Goal: Answer question/provide support

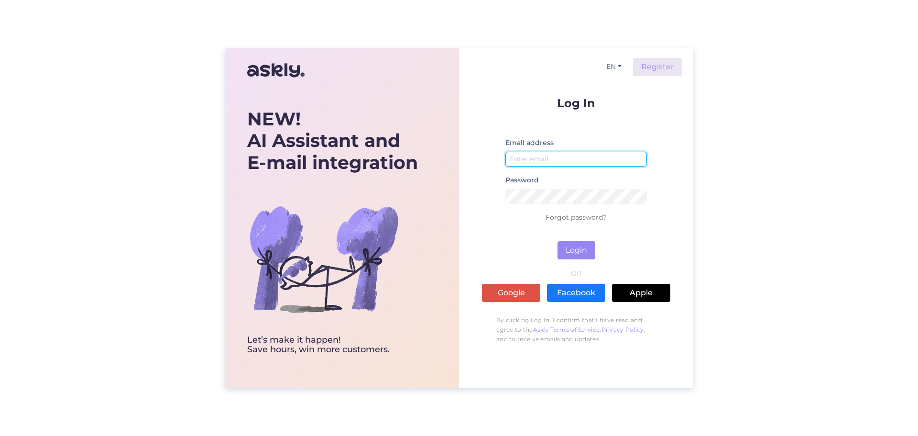
click at [553, 161] on input "email" at bounding box center [577, 159] width 142 height 15
click at [558, 241] on button "Login" at bounding box center [577, 250] width 38 height 18
drag, startPoint x: 579, startPoint y: 159, endPoint x: 440, endPoint y: 156, distance: 139.7
click at [440, 156] on div "NEW! AI Assistant and E-mail integration Let’s make it happen! Save hours, win …" at bounding box center [459, 218] width 469 height 340
type input "h"
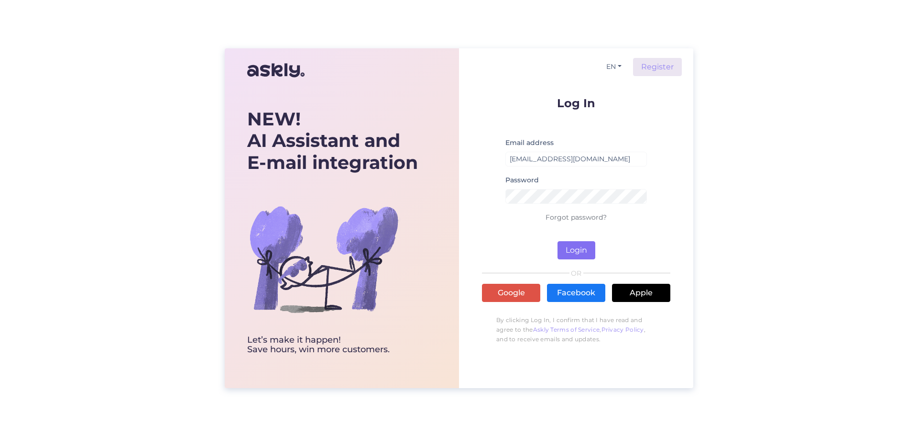
type input "[EMAIL_ADDRESS][DOMAIN_NAME]"
click at [572, 248] on button "Login" at bounding box center [577, 250] width 38 height 18
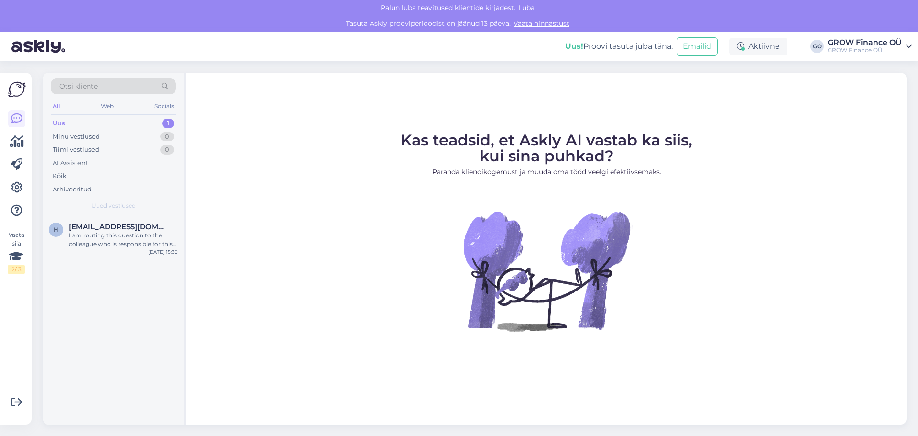
click at [61, 126] on div "Uus" at bounding box center [59, 124] width 12 height 10
click at [102, 227] on span "[EMAIL_ADDRESS][DOMAIN_NAME]" at bounding box center [118, 226] width 99 height 9
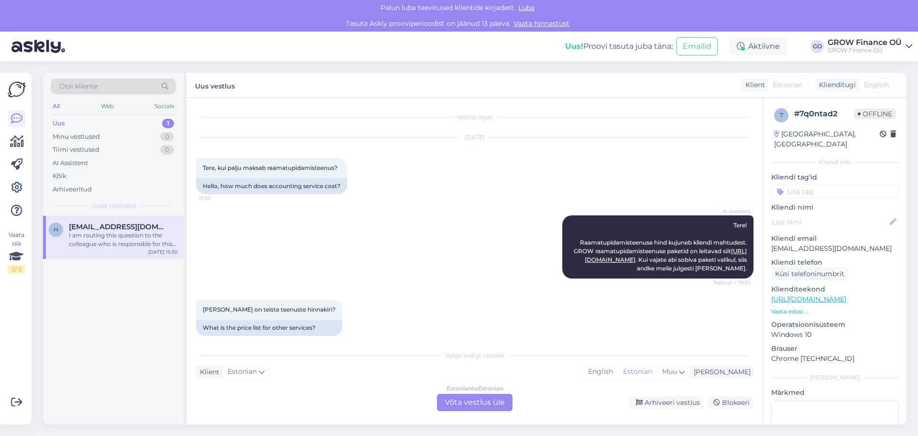
scroll to position [101, 0]
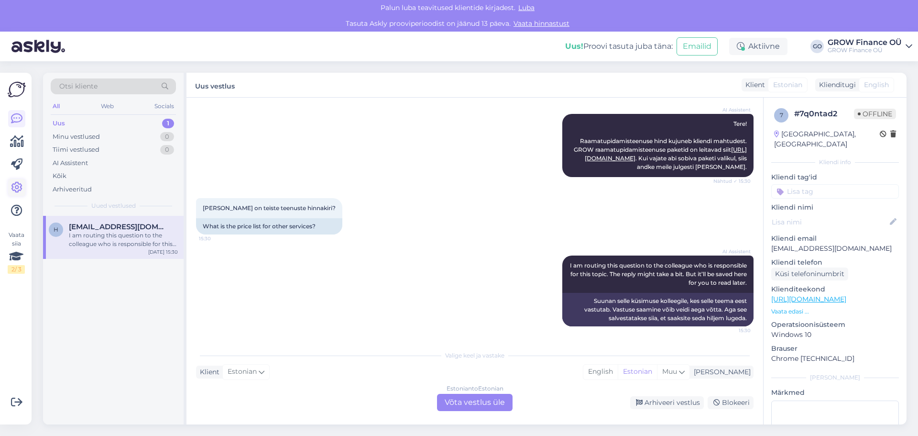
click at [19, 190] on icon at bounding box center [16, 187] width 11 height 11
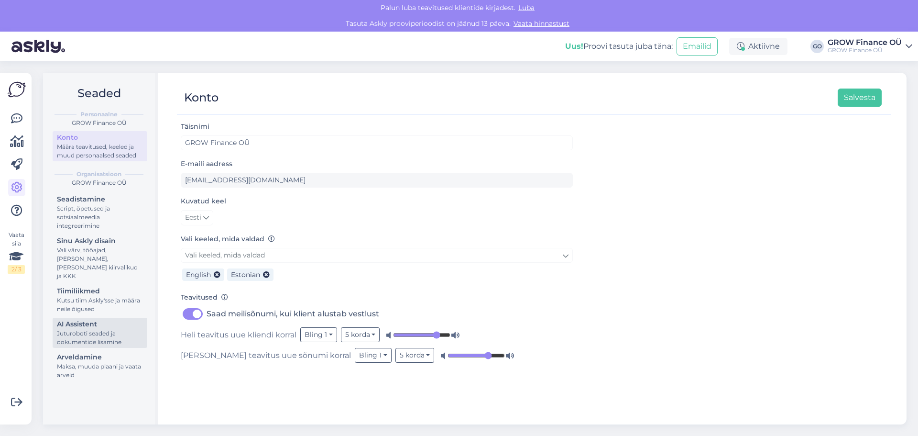
click at [81, 329] on div "Juturoboti seaded ja dokumentide lisamine" at bounding box center [100, 337] width 86 height 17
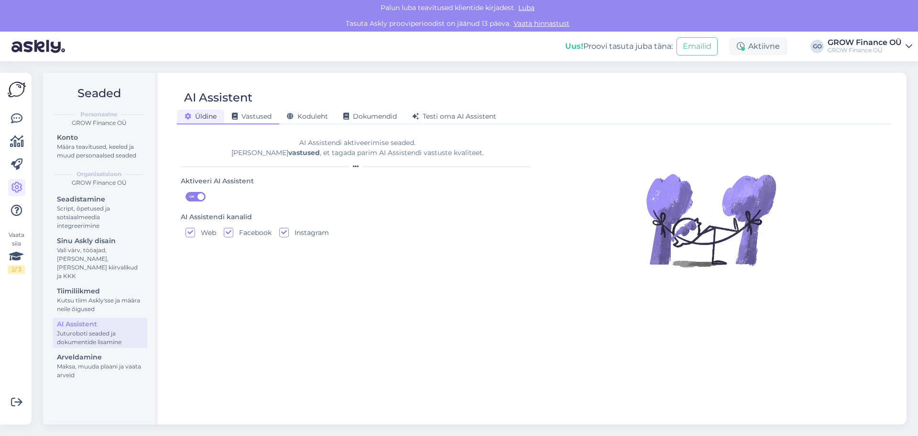
click at [255, 115] on span "Vastused" at bounding box center [252, 116] width 40 height 9
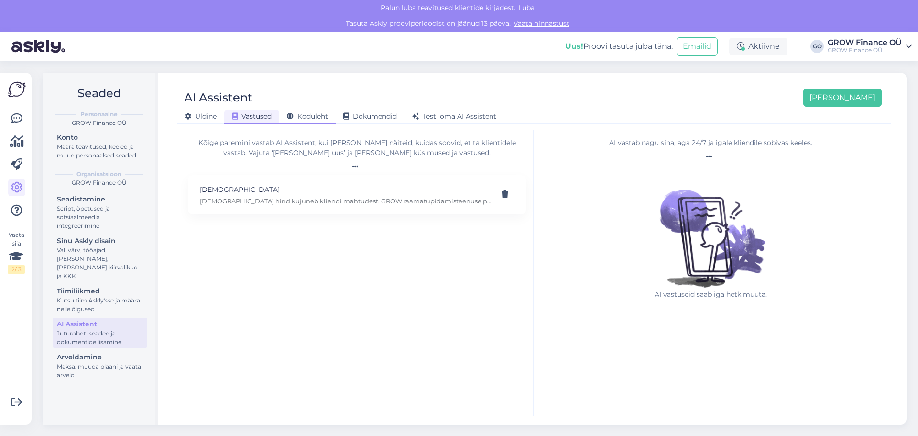
click at [319, 118] on span "Koduleht" at bounding box center [307, 116] width 41 height 9
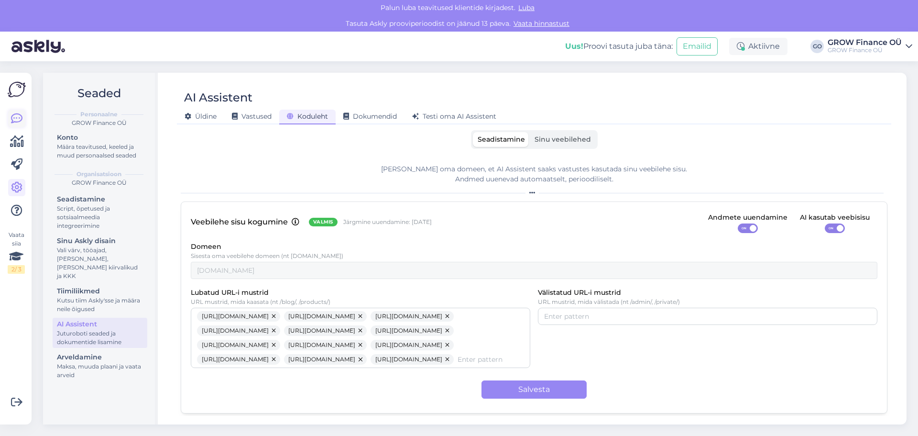
click at [16, 117] on icon at bounding box center [16, 118] width 11 height 11
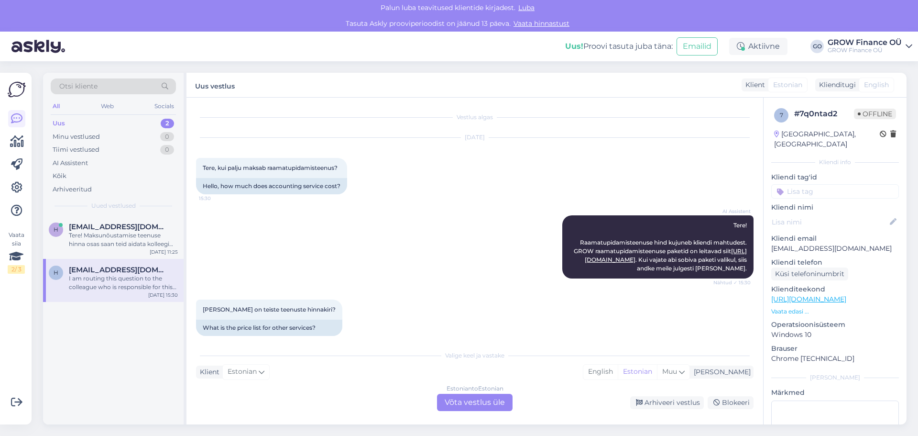
scroll to position [101, 0]
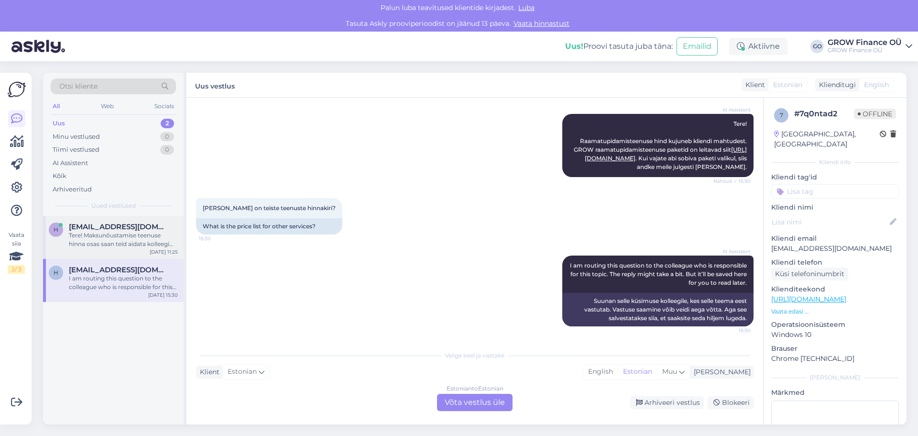
click at [119, 234] on div "Tere! Maksunõustamise teenuse hinna osas saan teid aidata kolleegi kaasamisega,…" at bounding box center [123, 239] width 109 height 17
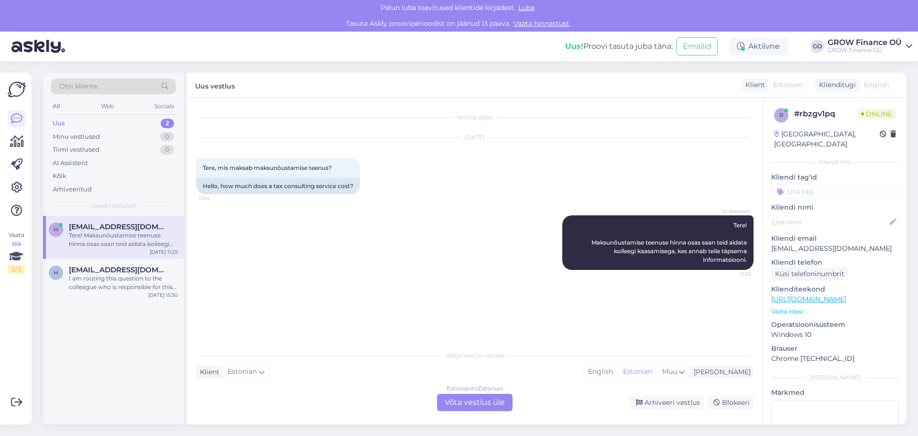
click at [476, 399] on div "Estonian to Estonian Võta vestlus üle" at bounding box center [475, 402] width 76 height 17
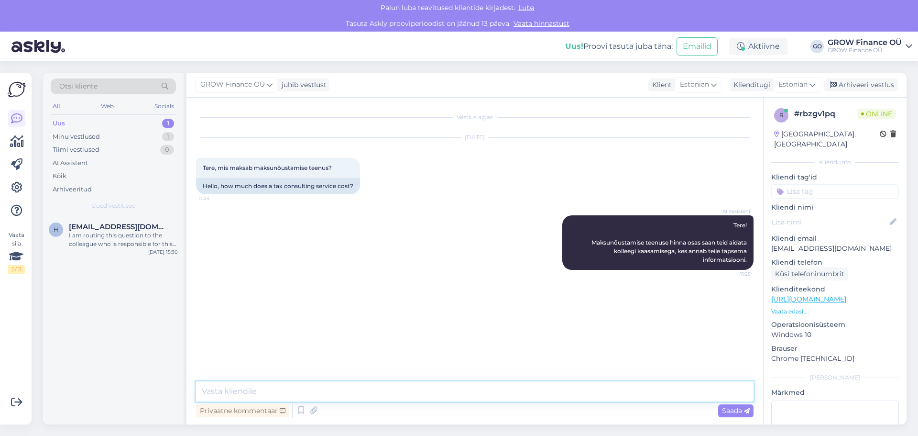
click at [254, 390] on textarea at bounding box center [475, 391] width 558 height 20
click at [253, 410] on div "Privaatne kommentaar" at bounding box center [242, 410] width 93 height 13
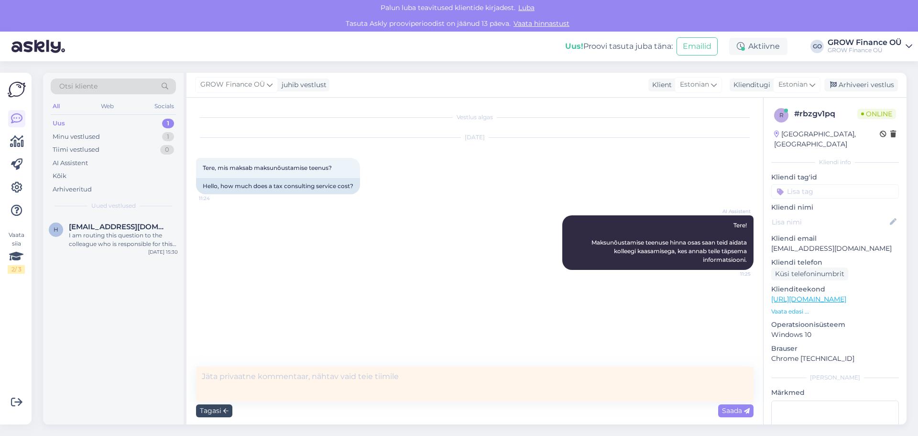
click at [210, 413] on div "Tagasi" at bounding box center [214, 410] width 36 height 13
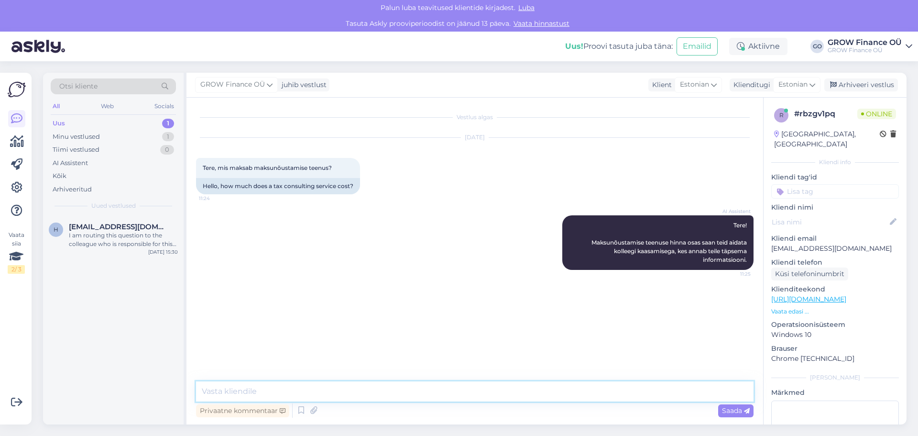
click at [225, 391] on textarea at bounding box center [475, 391] width 558 height 20
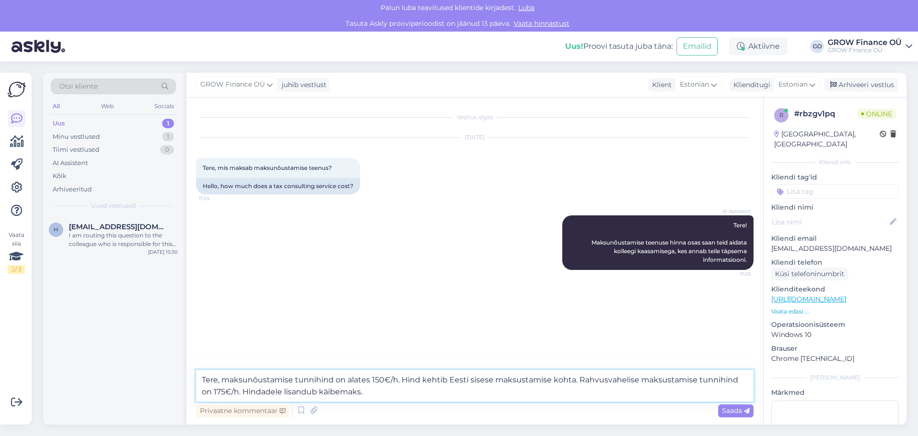
type textarea "Tere, maksunõustamise tunnihind on alates 150€/h. Hind kehtib Eesti sisese maks…"
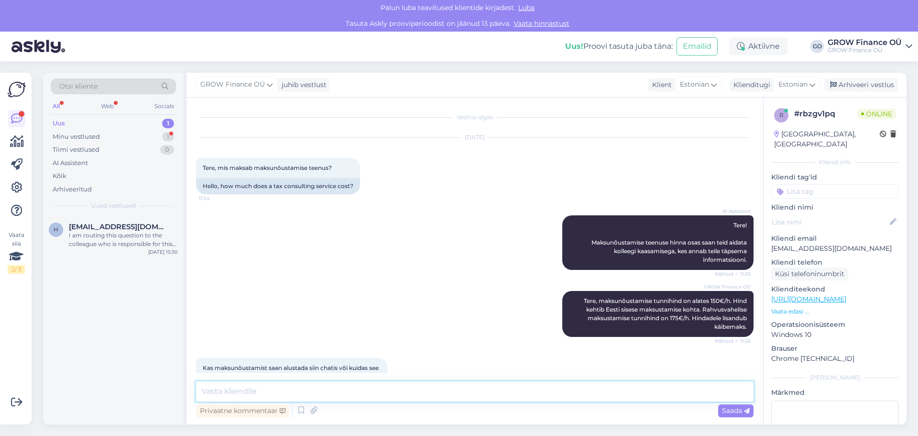
scroll to position [24, 0]
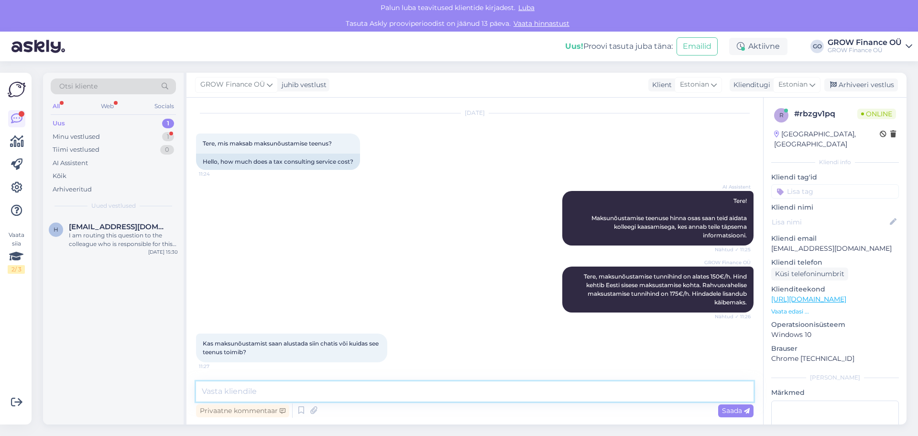
click at [213, 392] on textarea at bounding box center [475, 391] width 558 height 20
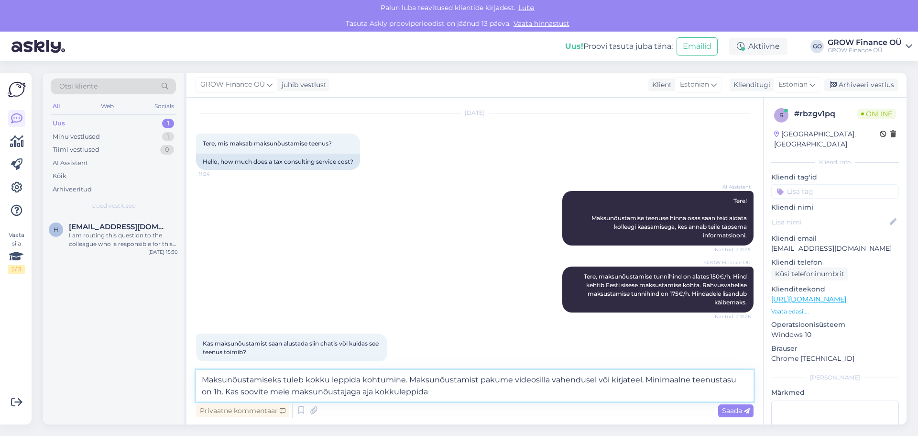
type textarea "Maksunõustamiseks tuleb kokku leppida kohtumine. Maksunõustamist pakume videosi…"
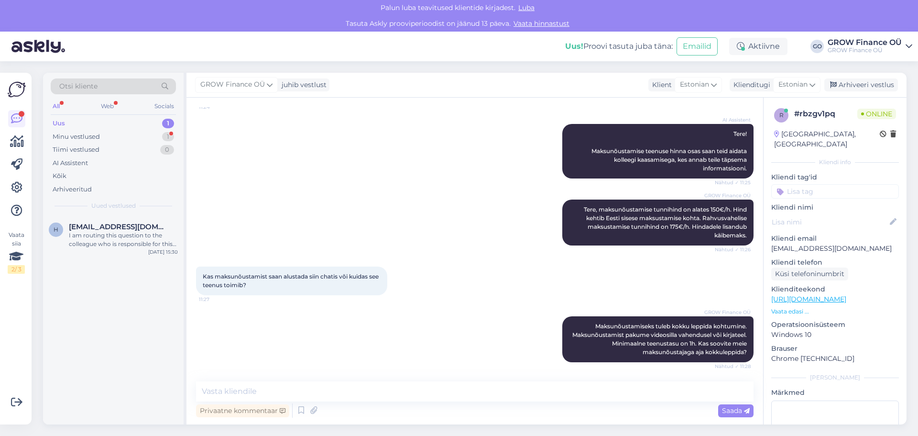
scroll to position [132, 0]
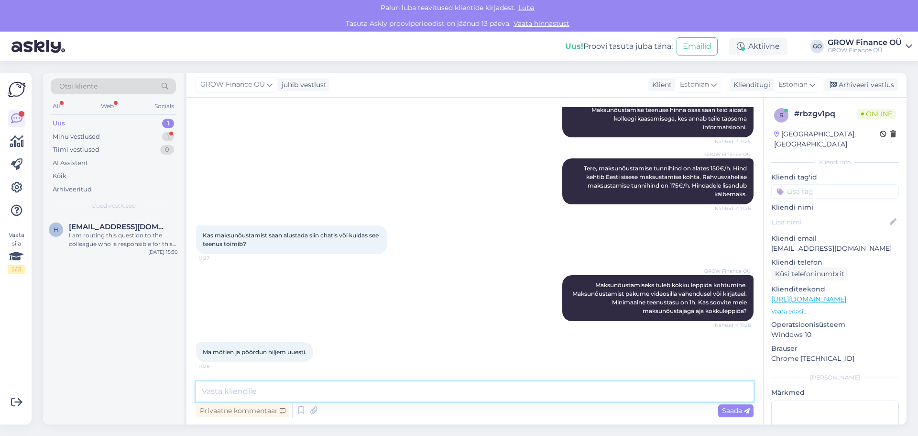
click at [248, 391] on textarea at bounding box center [475, 391] width 558 height 20
paste textarea "[URL][DOMAIN_NAME]"
type textarea "Hästi. Kui soovite aega kokkuleppida, siis saate siit otse pöörduda maksunõusta…"
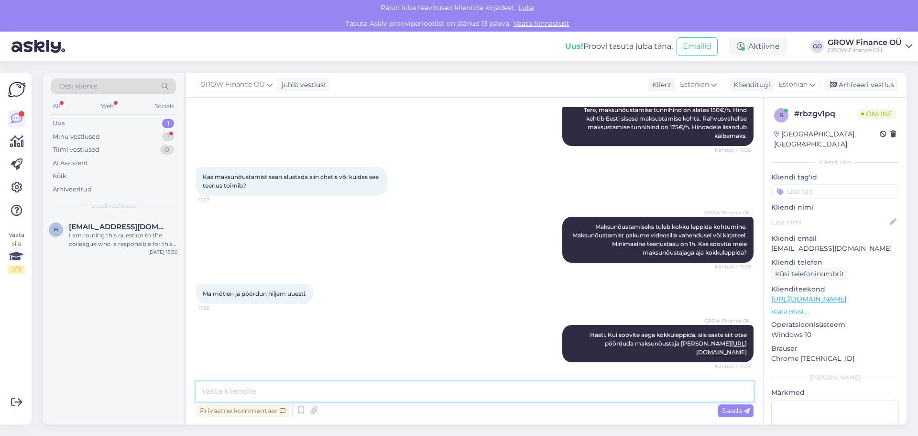
scroll to position [232, 0]
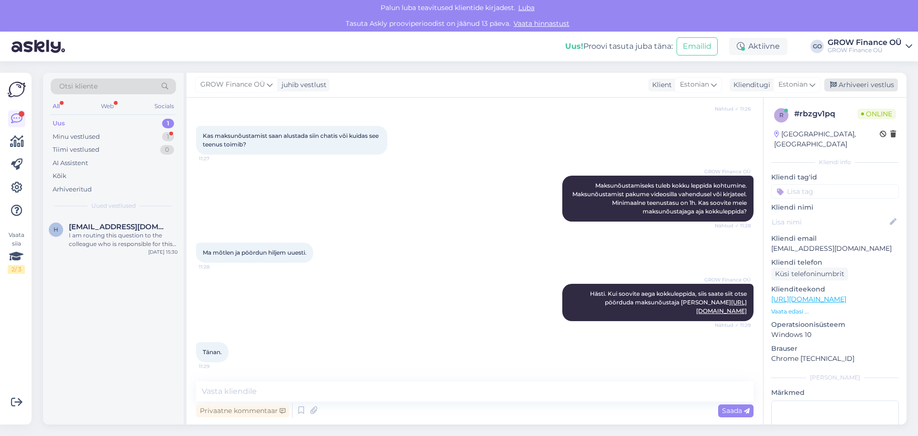
click at [878, 84] on div "Arhiveeri vestlus" at bounding box center [862, 84] width 74 height 13
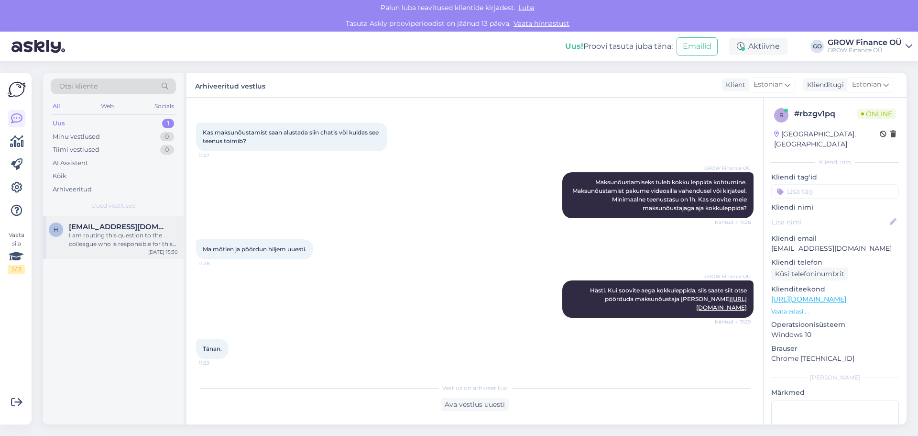
click at [97, 232] on div "I am routing this question to the colleague who is responsible for this topic. …" at bounding box center [123, 239] width 109 height 17
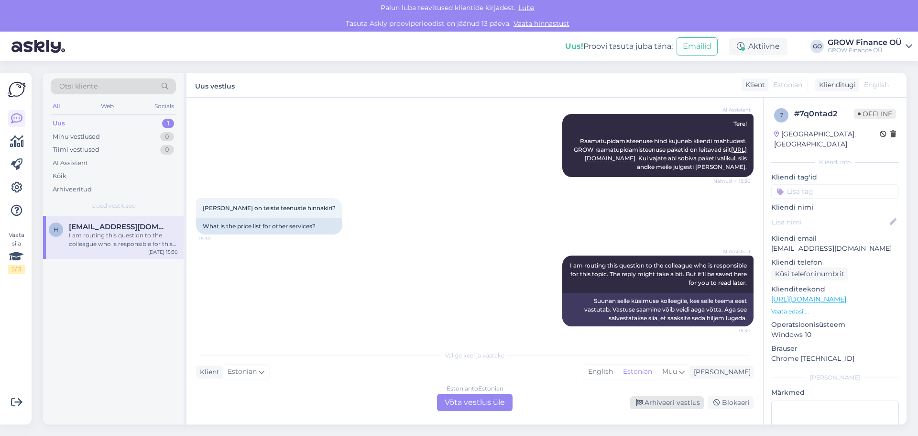
click at [672, 405] on div "Arhiveeri vestlus" at bounding box center [667, 402] width 74 height 13
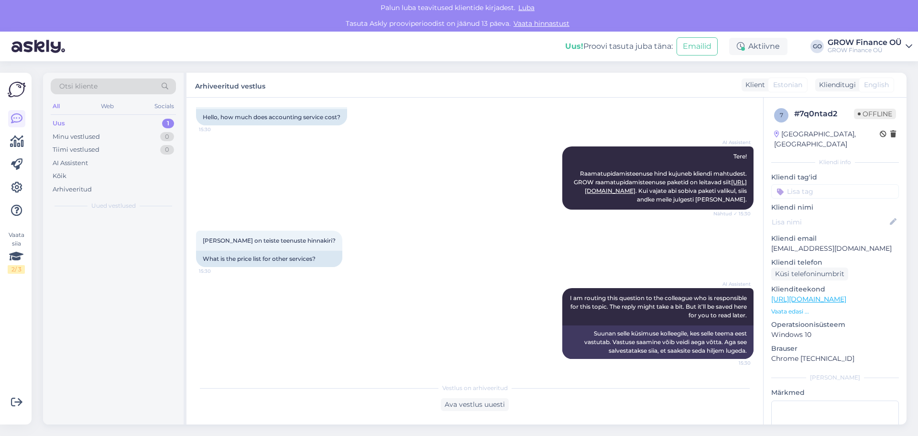
scroll to position [69, 0]
click at [76, 165] on div "AI Assistent" at bounding box center [70, 163] width 35 height 10
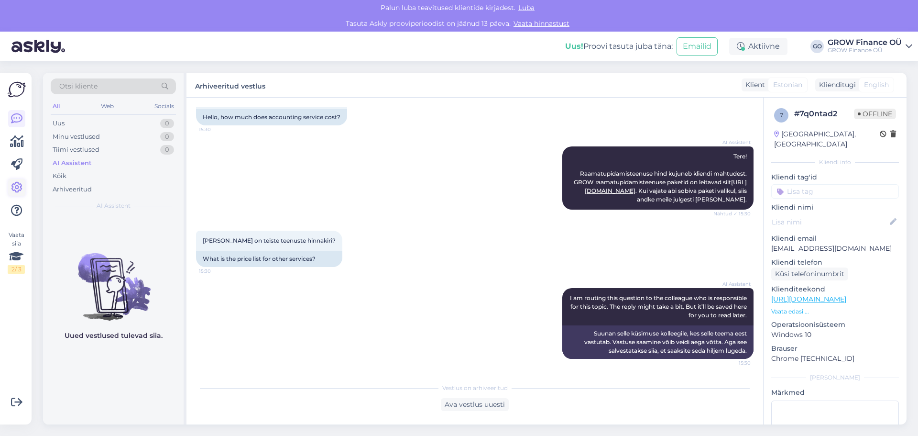
click at [18, 185] on icon at bounding box center [16, 187] width 11 height 11
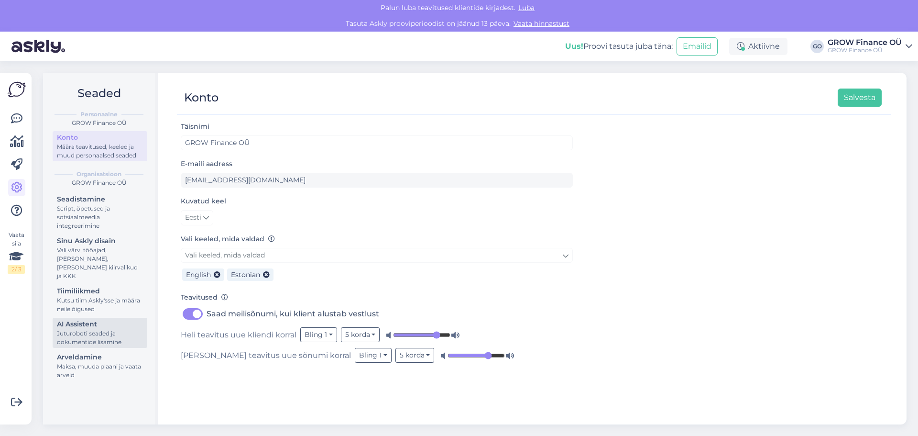
click at [73, 320] on div "AI Assistent" at bounding box center [100, 324] width 86 height 10
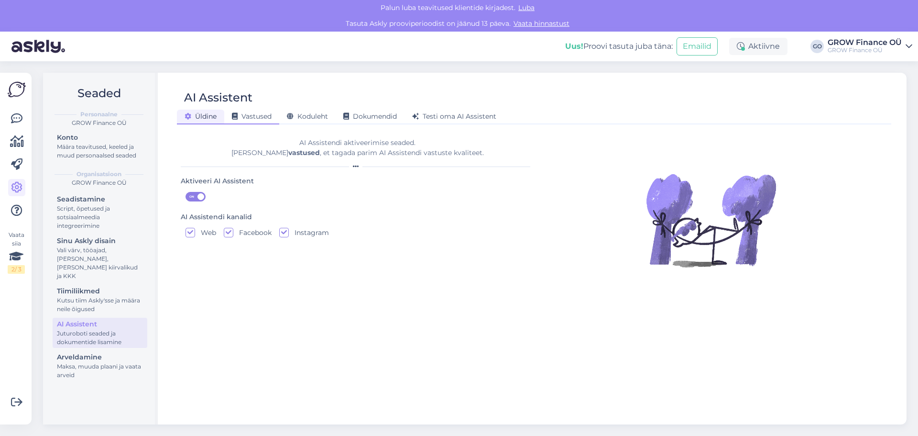
click at [268, 110] on div "Vastused" at bounding box center [251, 117] width 55 height 15
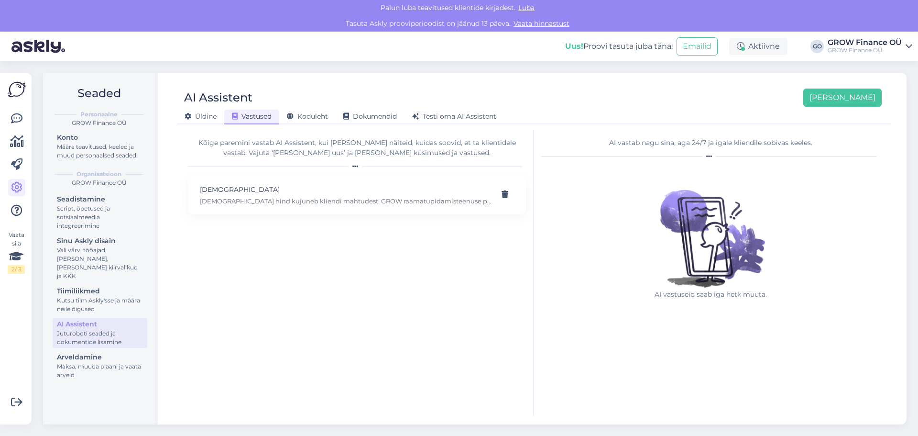
click at [710, 157] on icon at bounding box center [709, 157] width 6 height 6
click at [78, 319] on div "AI Assistent" at bounding box center [100, 324] width 86 height 10
click at [195, 116] on span "Üldine" at bounding box center [201, 116] width 32 height 9
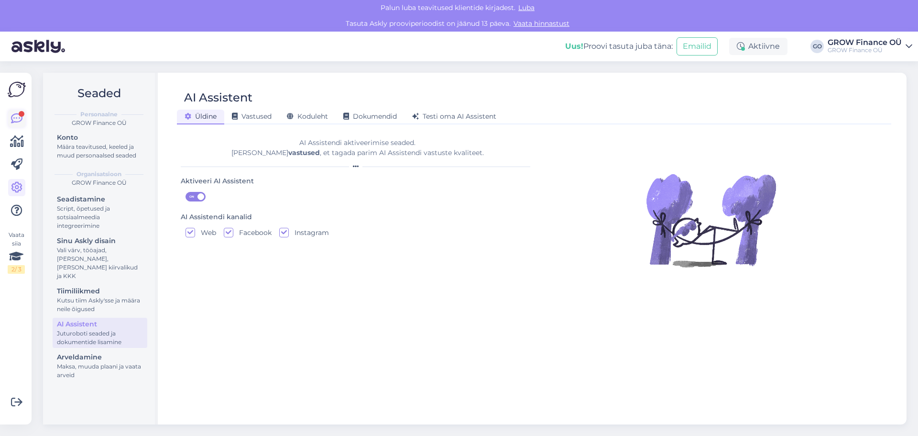
click at [15, 122] on icon at bounding box center [16, 118] width 11 height 11
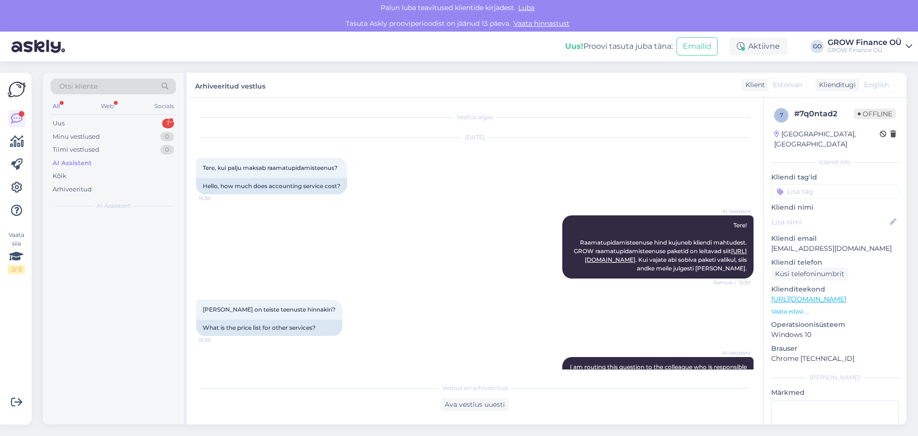
scroll to position [69, 0]
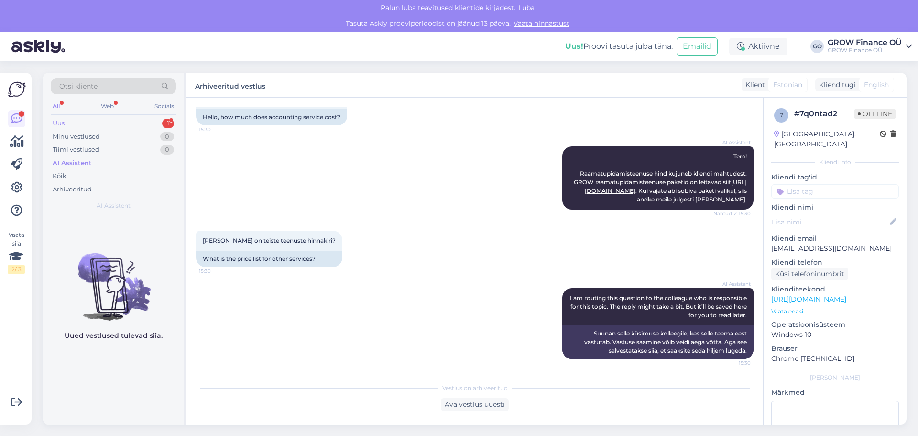
click at [85, 120] on div "Uus 1" at bounding box center [113, 123] width 125 height 13
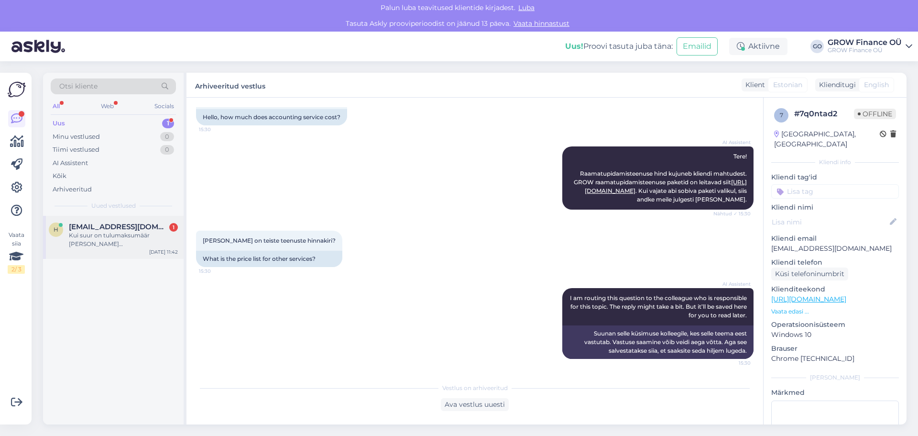
click at [120, 229] on span "[EMAIL_ADDRESS][DOMAIN_NAME]" at bounding box center [118, 226] width 99 height 9
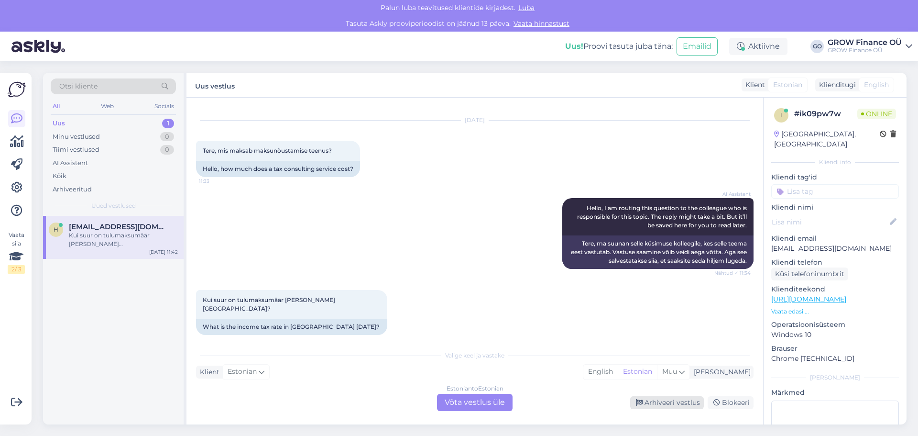
click at [668, 400] on div "Arhiveeri vestlus" at bounding box center [667, 402] width 74 height 13
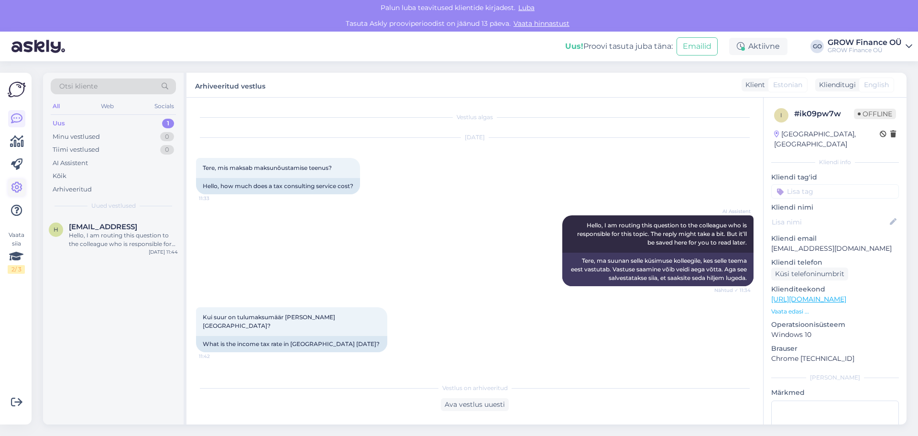
click at [18, 189] on icon at bounding box center [16, 187] width 11 height 11
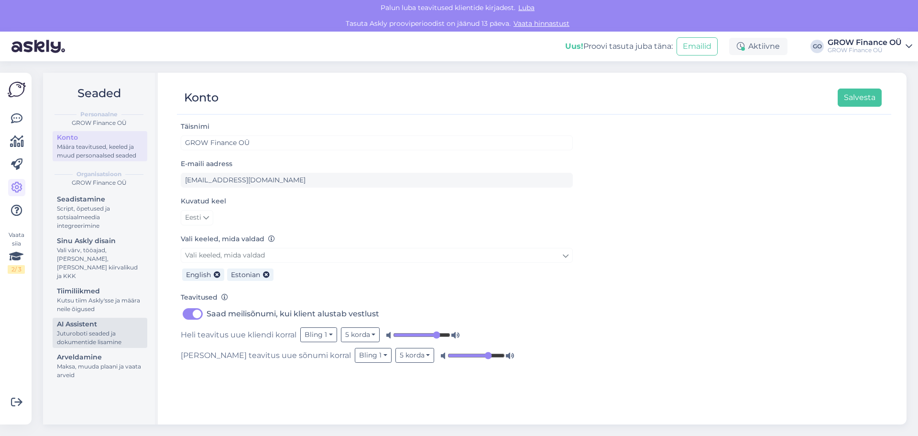
click at [92, 319] on div "AI Assistent" at bounding box center [100, 324] width 86 height 10
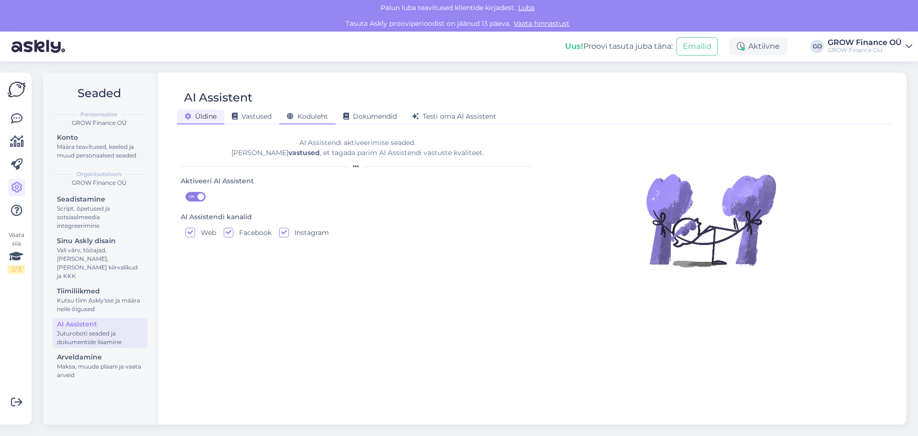
click at [297, 114] on span "Koduleht" at bounding box center [307, 116] width 41 height 9
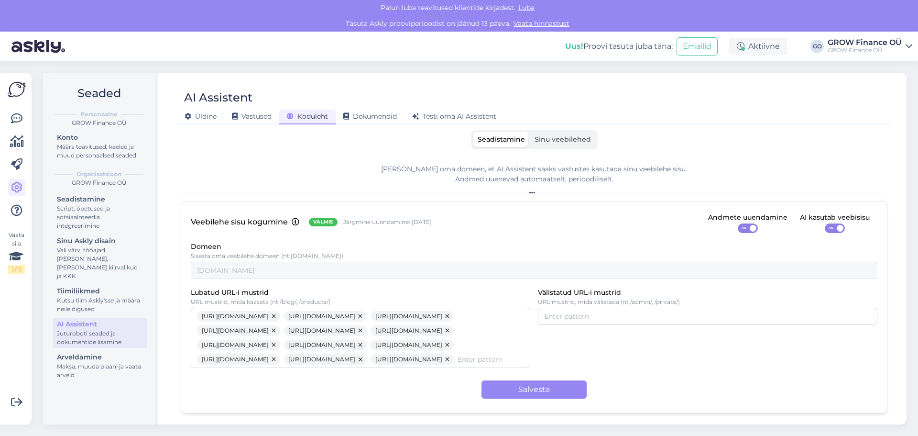
click at [568, 139] on span "Sinu veebilehed" at bounding box center [563, 139] width 56 height 9
click at [530, 132] on input "Sinu veebilehed" at bounding box center [530, 132] width 0 height 0
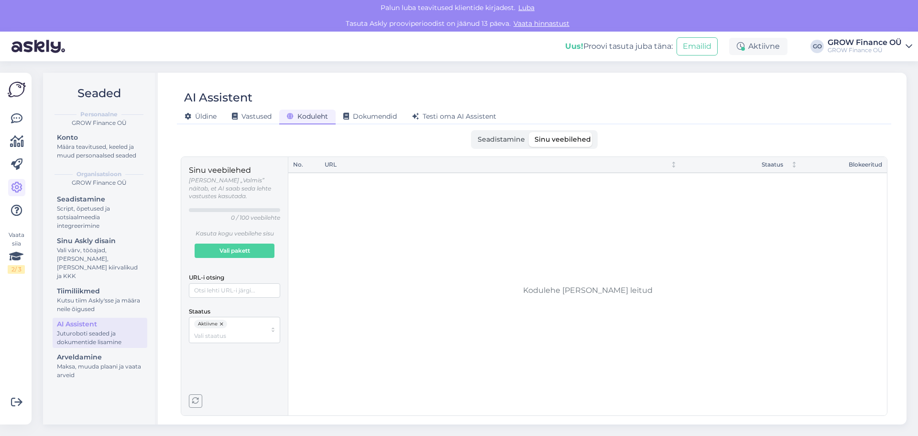
click at [509, 139] on span "Seadistamine" at bounding box center [501, 139] width 47 height 9
click at [473, 132] on input "Seadistamine" at bounding box center [473, 132] width 0 height 0
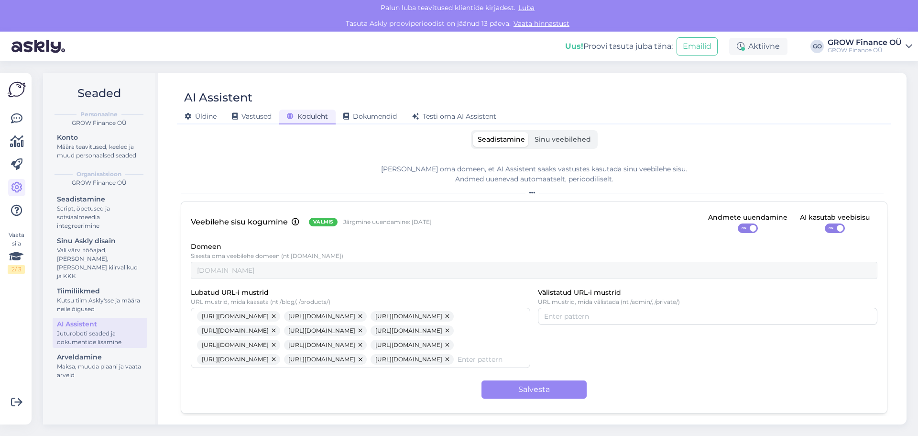
click at [572, 133] on label "Sinu veebilehed" at bounding box center [563, 139] width 66 height 15
click at [530, 132] on input "Sinu veebilehed" at bounding box center [530, 132] width 0 height 0
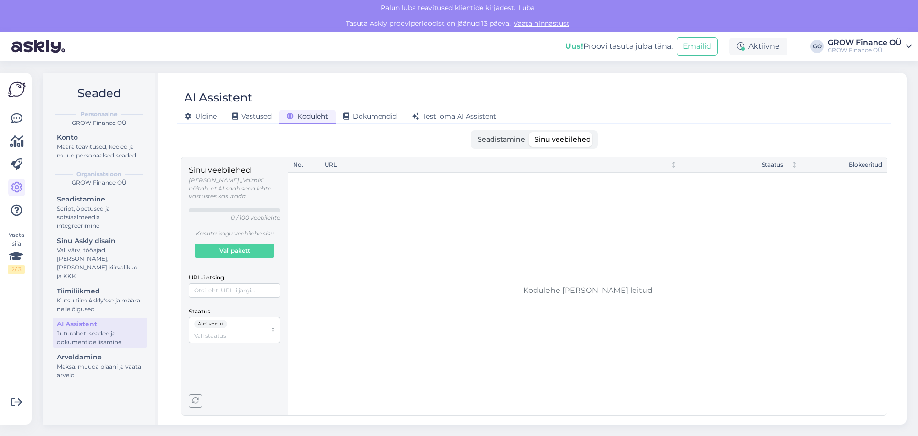
click at [497, 140] on span "Seadistamine" at bounding box center [501, 139] width 47 height 9
click at [473, 132] on input "Seadistamine" at bounding box center [473, 132] width 0 height 0
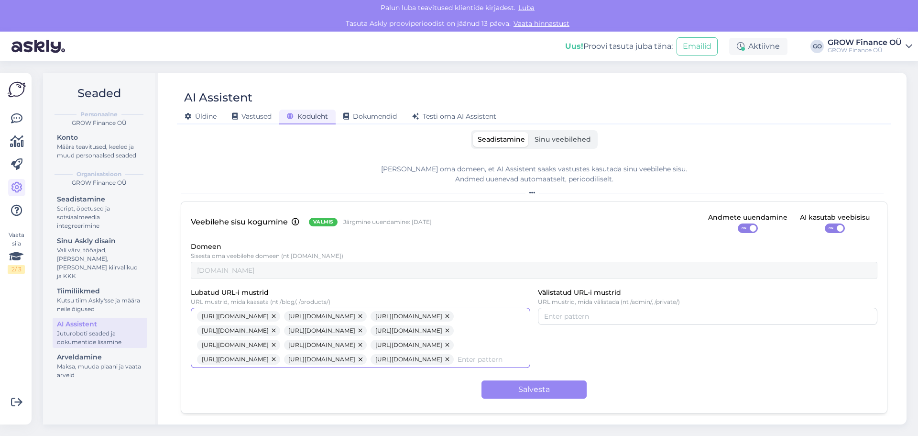
click at [458, 364] on input "Lubatud URL-i mustrid" at bounding box center [491, 359] width 66 height 11
drag, startPoint x: 437, startPoint y: 388, endPoint x: 194, endPoint y: 325, distance: 251.6
click at [194, 325] on div "[URL][DOMAIN_NAME] [URL][DOMAIN_NAME] [URL][DOMAIN_NAME] [URL][DOMAIN_NAME] [UR…" at bounding box center [361, 338] width 340 height 60
click at [570, 138] on span "Sinu veebilehed" at bounding box center [563, 139] width 56 height 9
click at [530, 132] on input "Sinu veebilehed" at bounding box center [530, 132] width 0 height 0
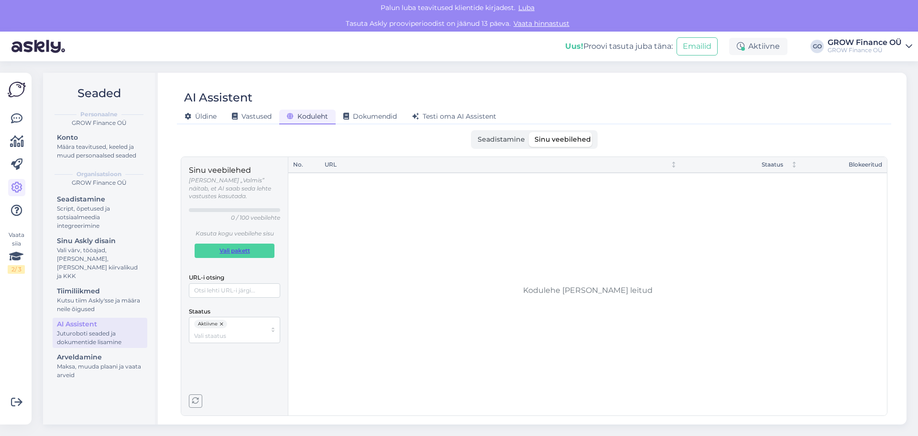
click at [239, 244] on span "Vali pakett" at bounding box center [235, 250] width 31 height 13
